Goal: Task Accomplishment & Management: Manage account settings

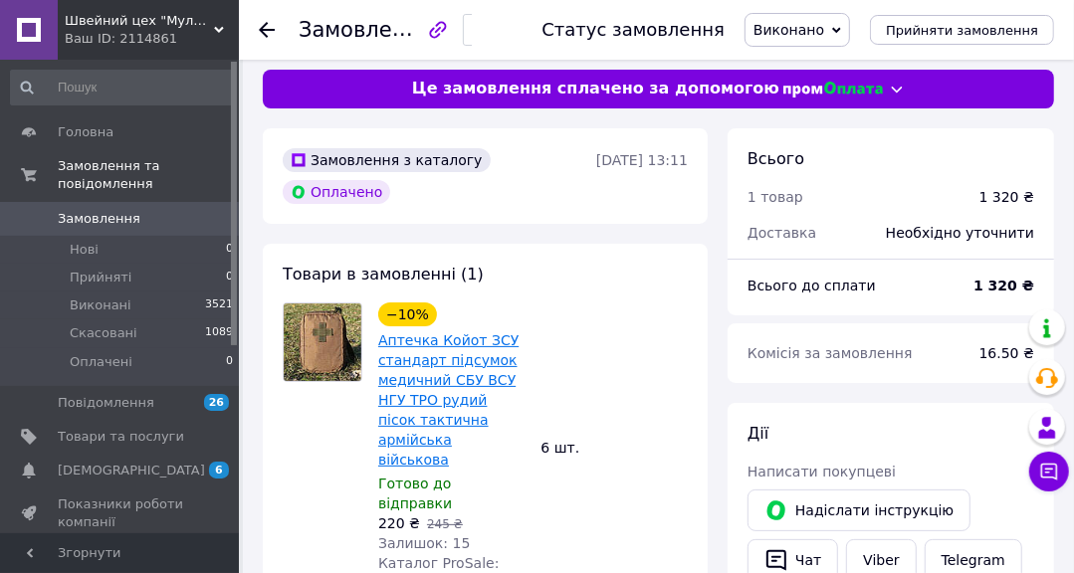
scroll to position [10, 0]
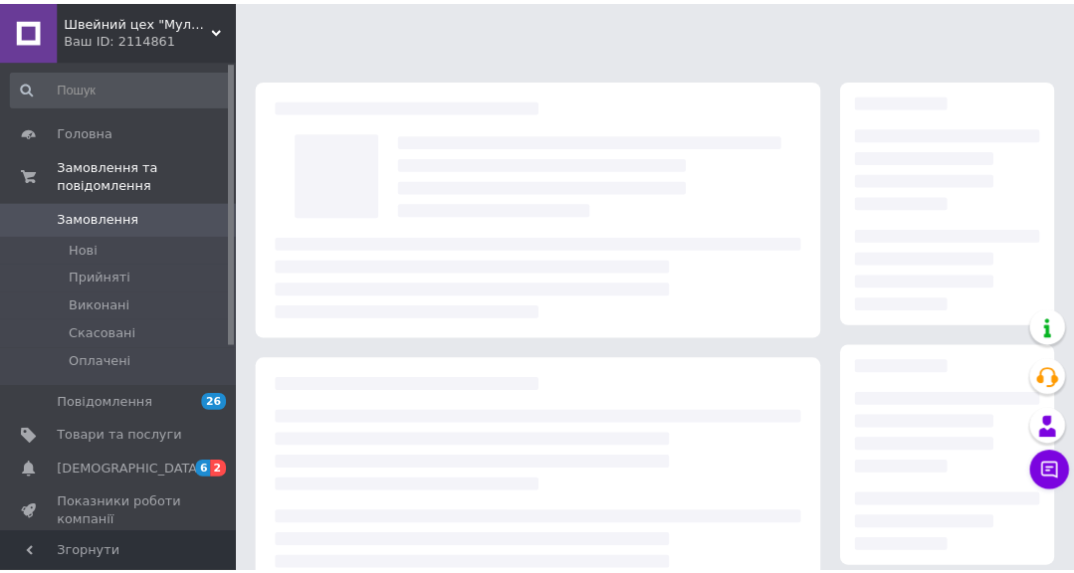
scroll to position [10, 0]
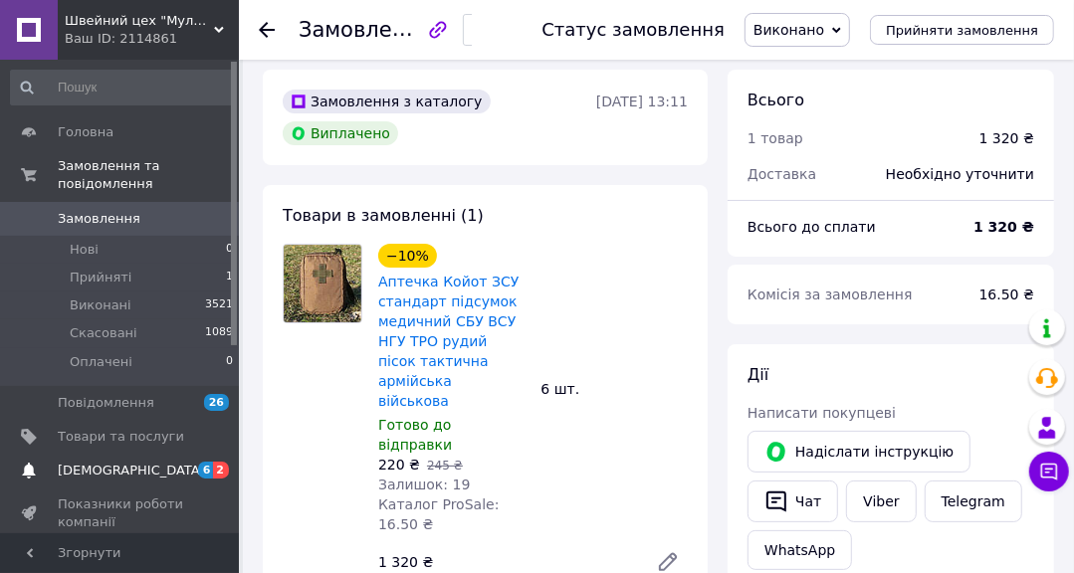
click at [95, 462] on span "[DEMOGRAPHIC_DATA]" at bounding box center [131, 471] width 147 height 18
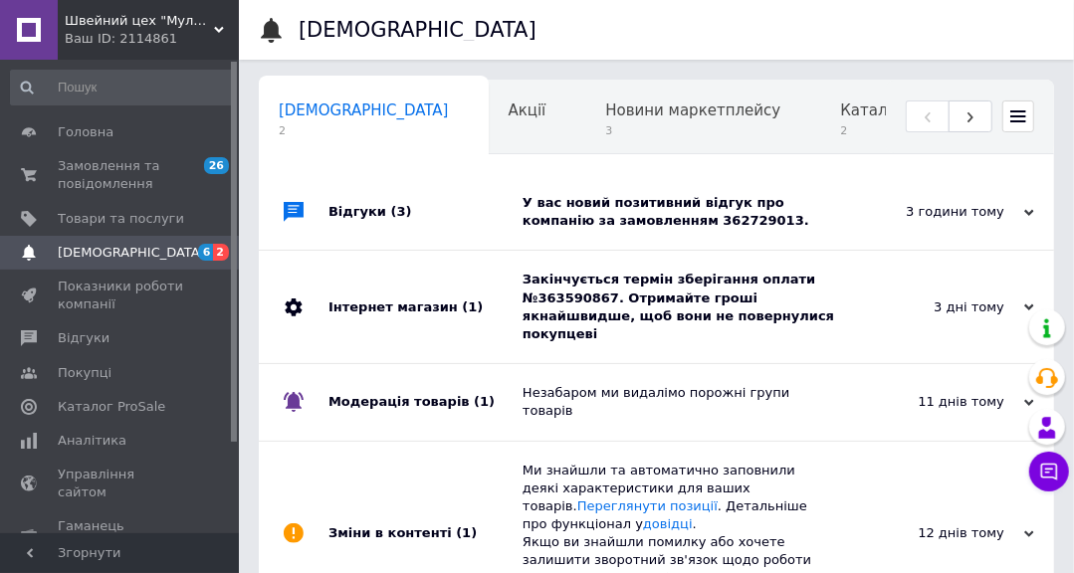
scroll to position [0, 10]
click at [636, 298] on div "Закінчується термін зберігання оплати №363590867. Отримайте гроші якнайшвидше, …" at bounding box center [679, 307] width 313 height 73
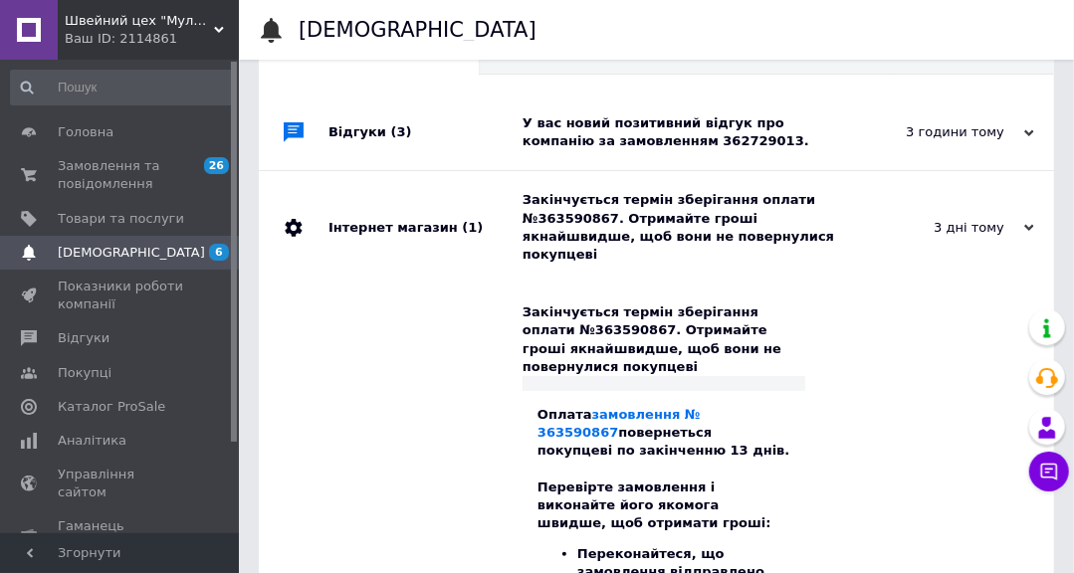
scroll to position [90, 0]
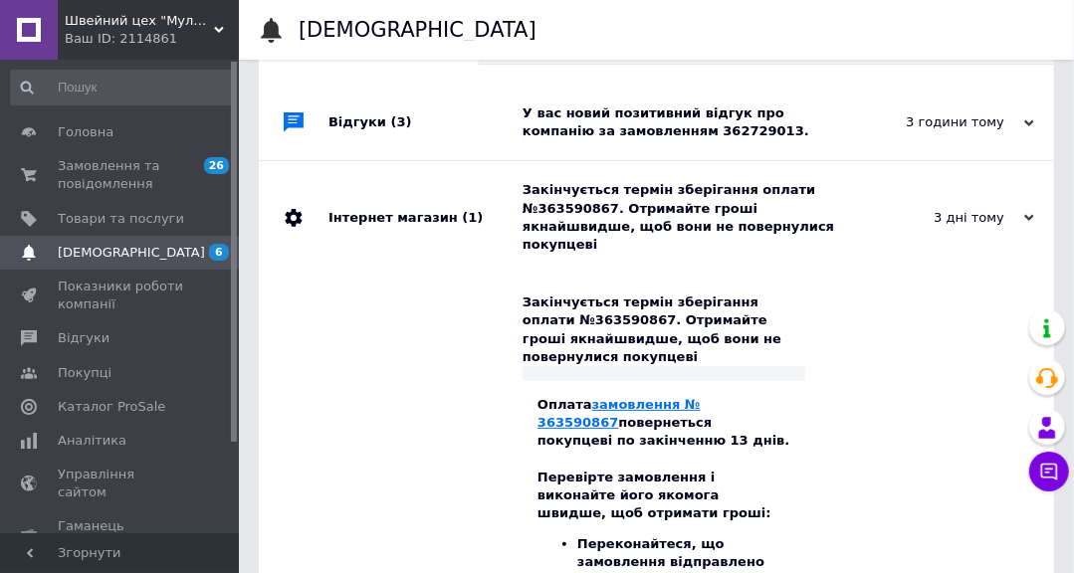
click at [676, 397] on link "замовлення № 363590867" at bounding box center [619, 413] width 163 height 33
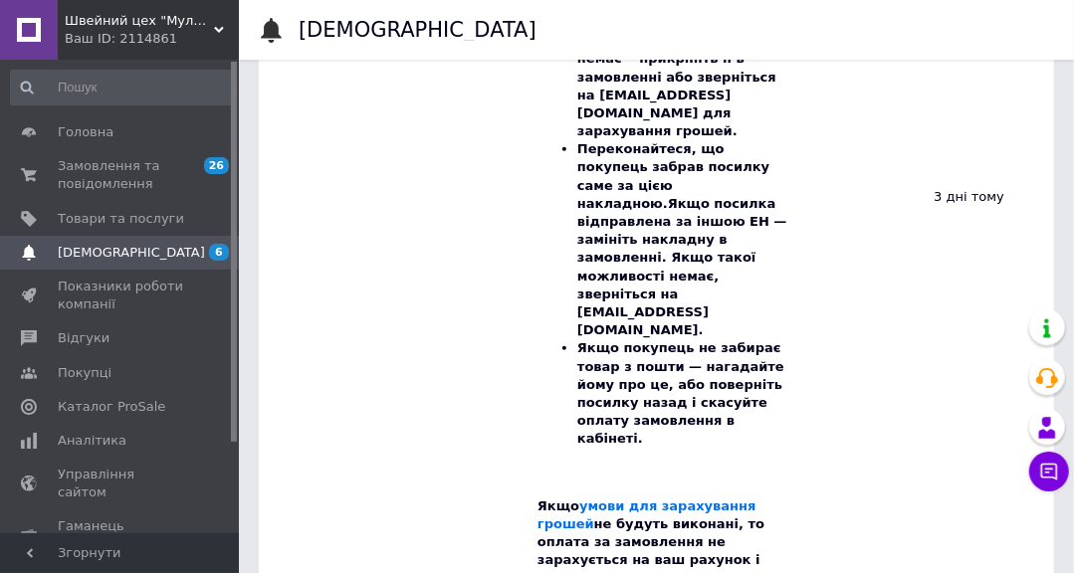
scroll to position [679, 0]
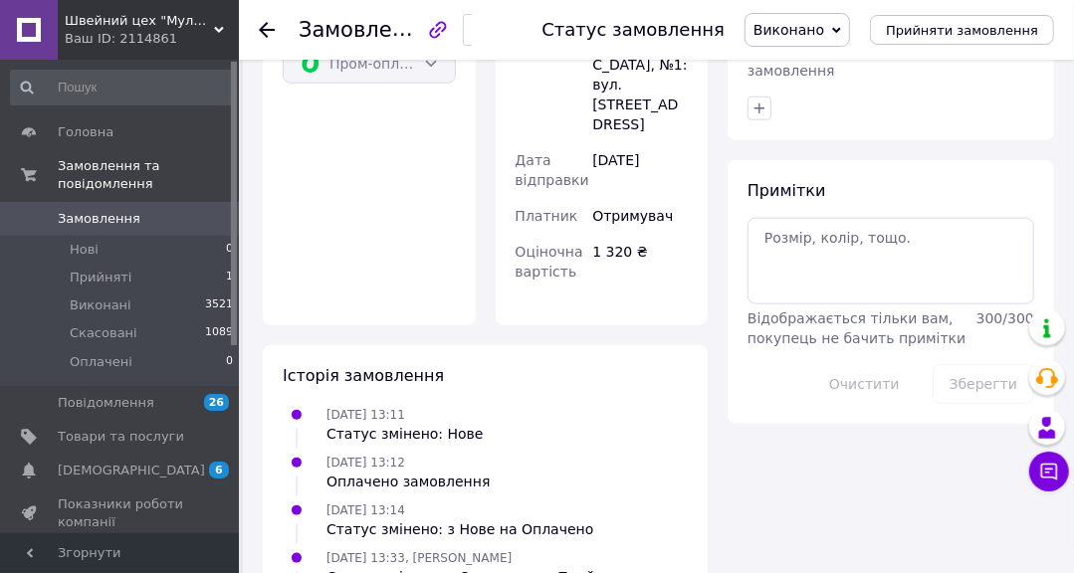
scroll to position [996, 0]
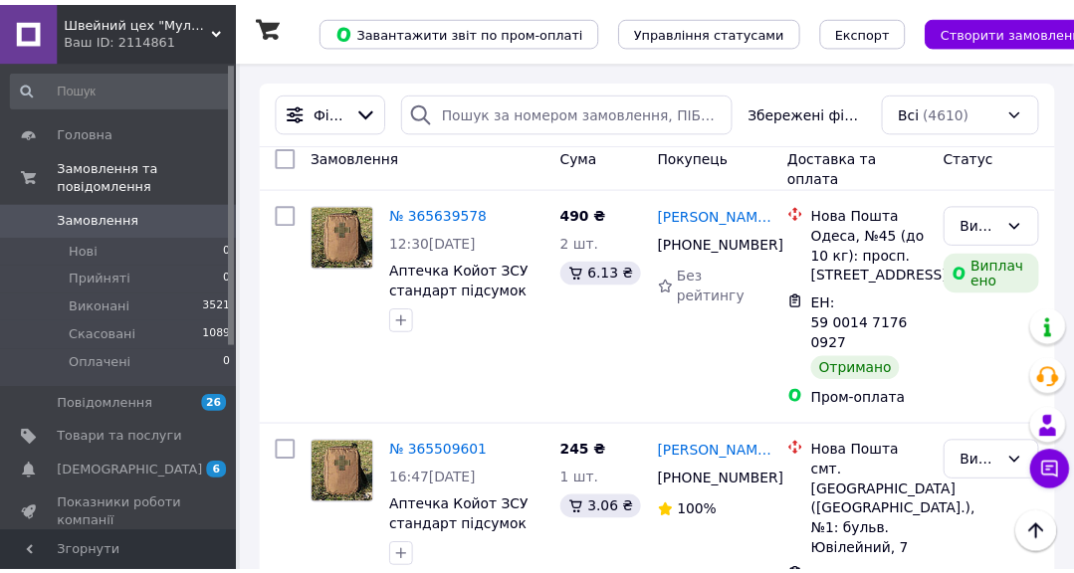
scroll to position [3892, 0]
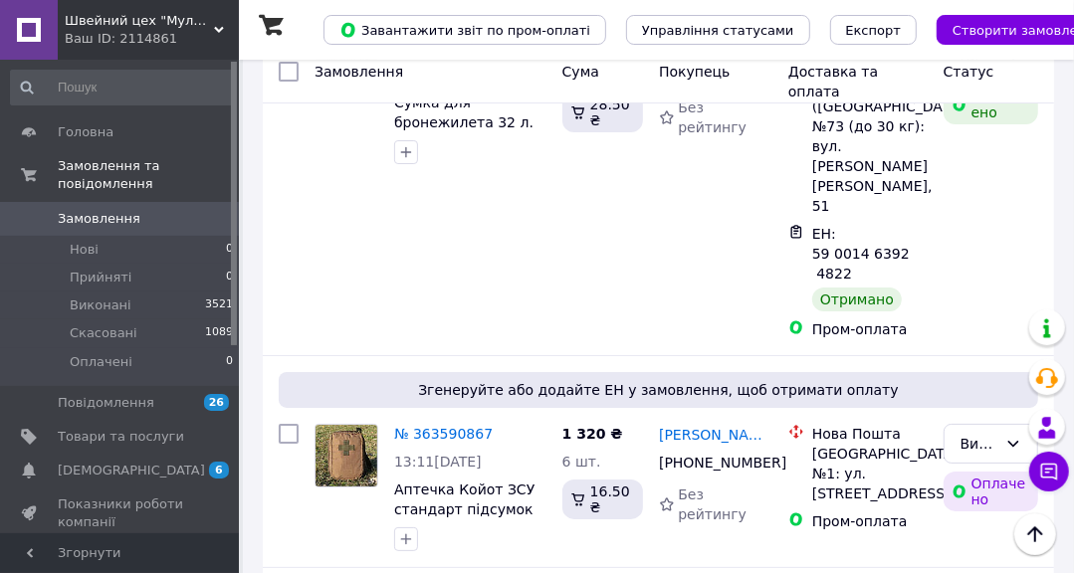
click at [83, 210] on span "Замовлення" at bounding box center [99, 219] width 83 height 18
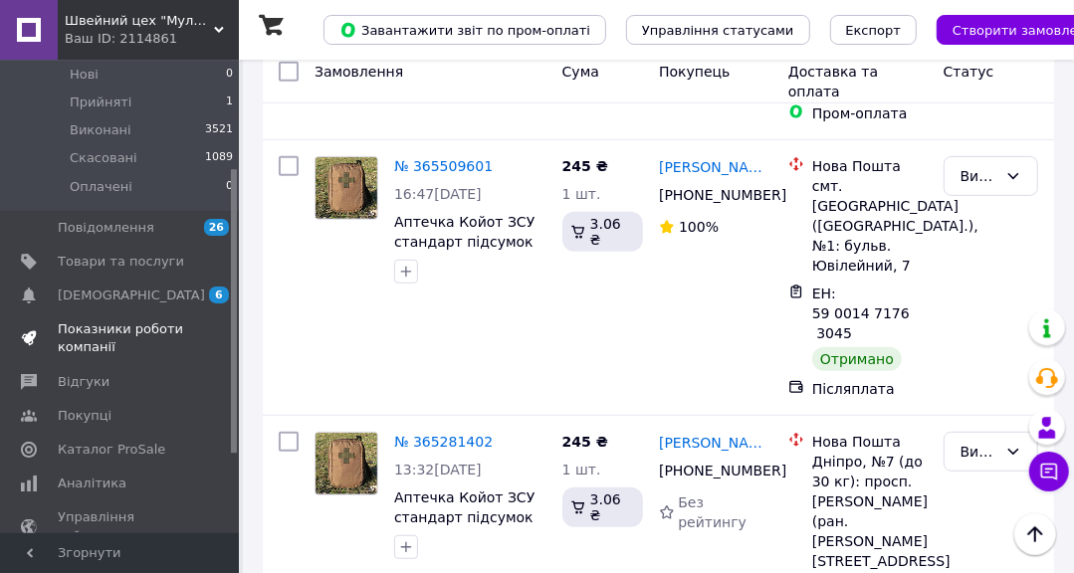
scroll to position [180, 0]
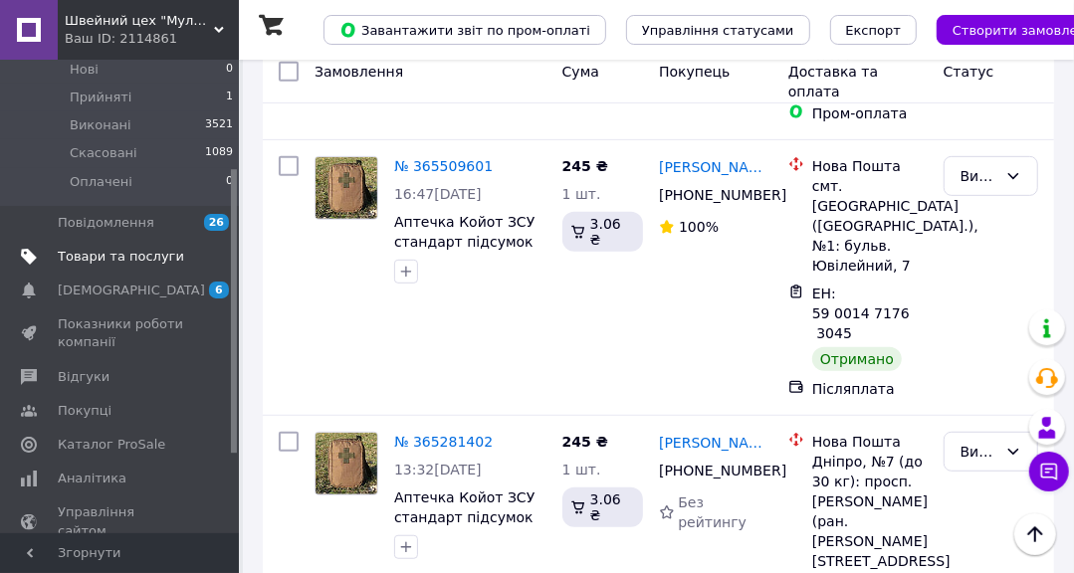
click at [102, 248] on span "Товари та послуги" at bounding box center [121, 257] width 126 height 18
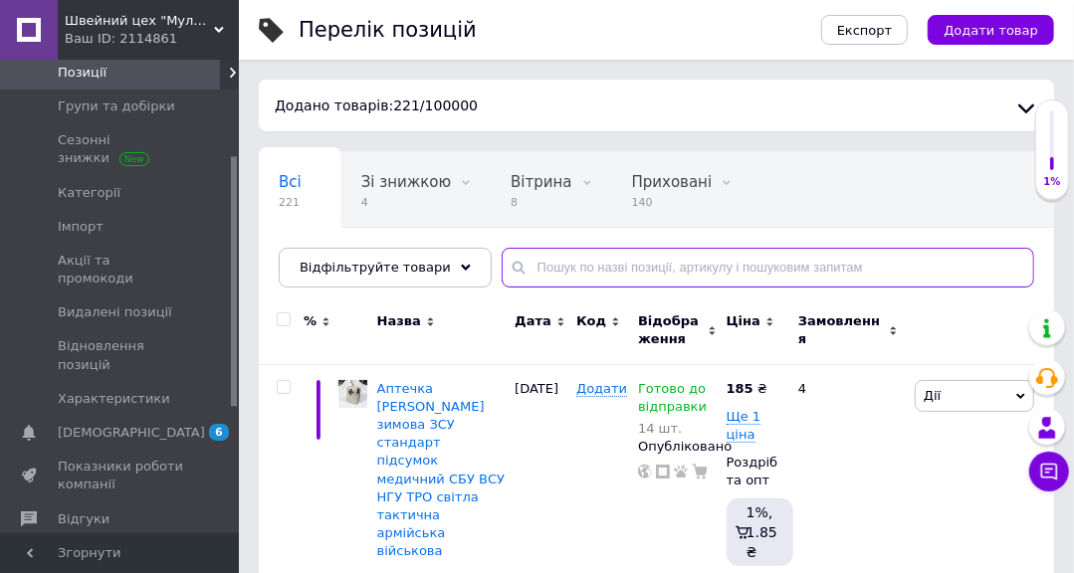
click at [544, 263] on input "text" at bounding box center [768, 268] width 533 height 40
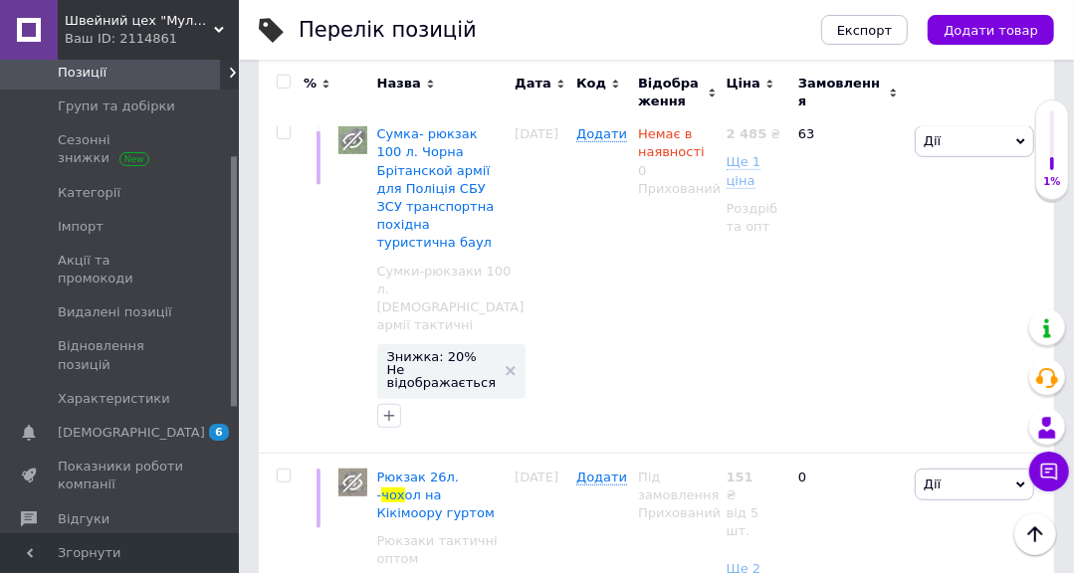
scroll to position [4417, 0]
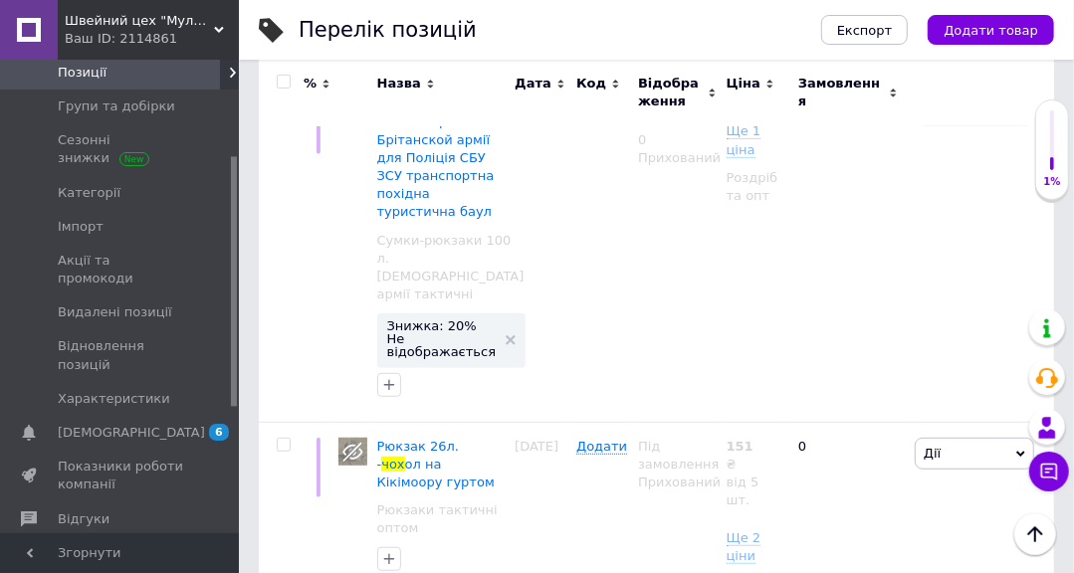
type input "чох"
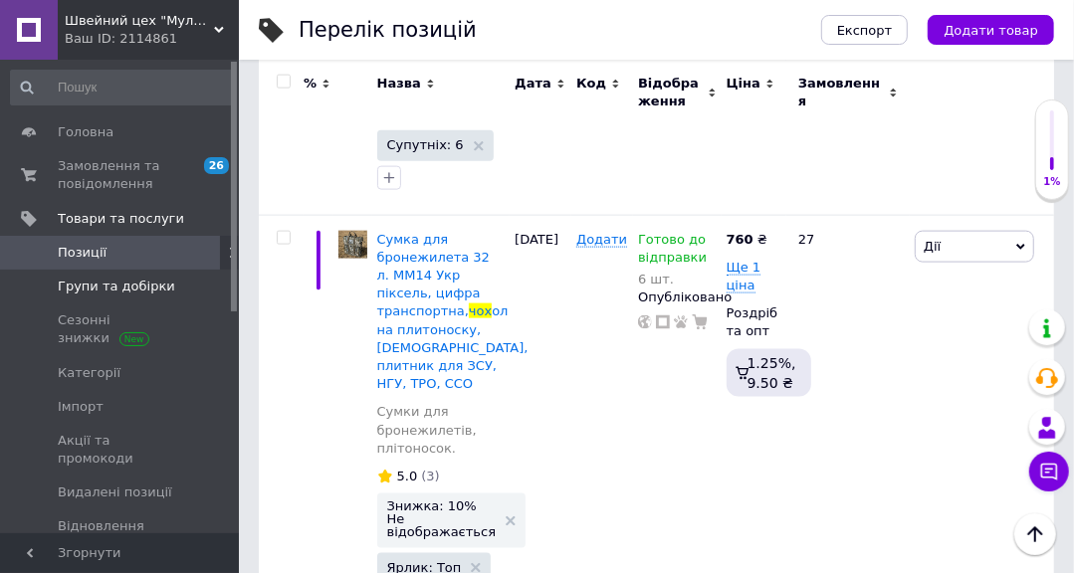
scroll to position [1249, 0]
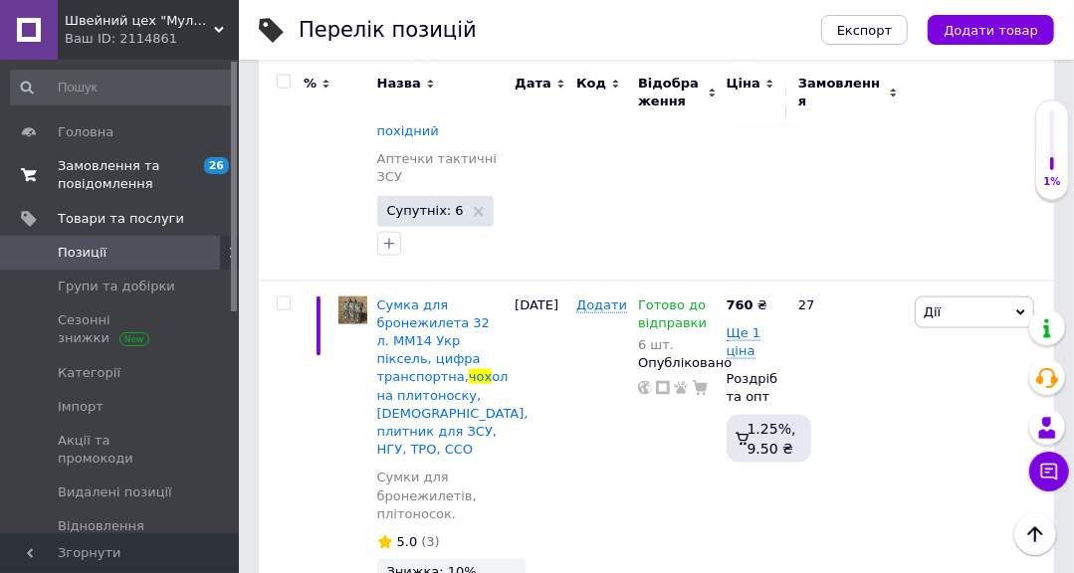
click at [101, 167] on span "Замовлення та повідомлення" at bounding box center [121, 175] width 126 height 36
